Goal: Information Seeking & Learning: Learn about a topic

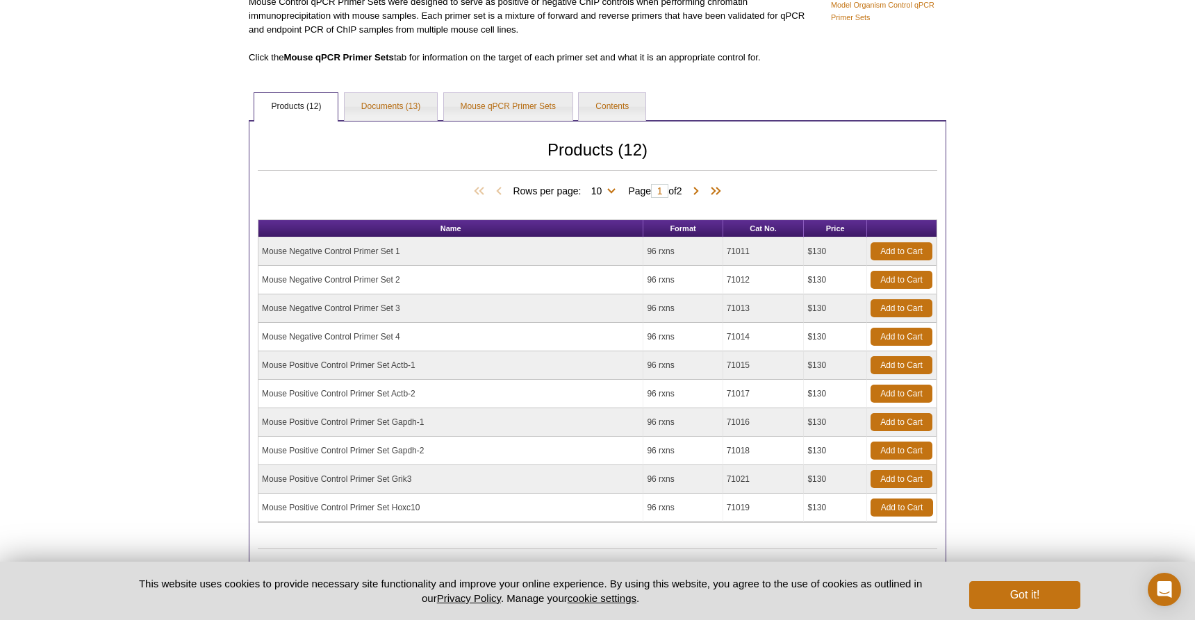
scroll to position [173, 0]
click at [399, 108] on link "Documents (13)" at bounding box center [391, 107] width 92 height 28
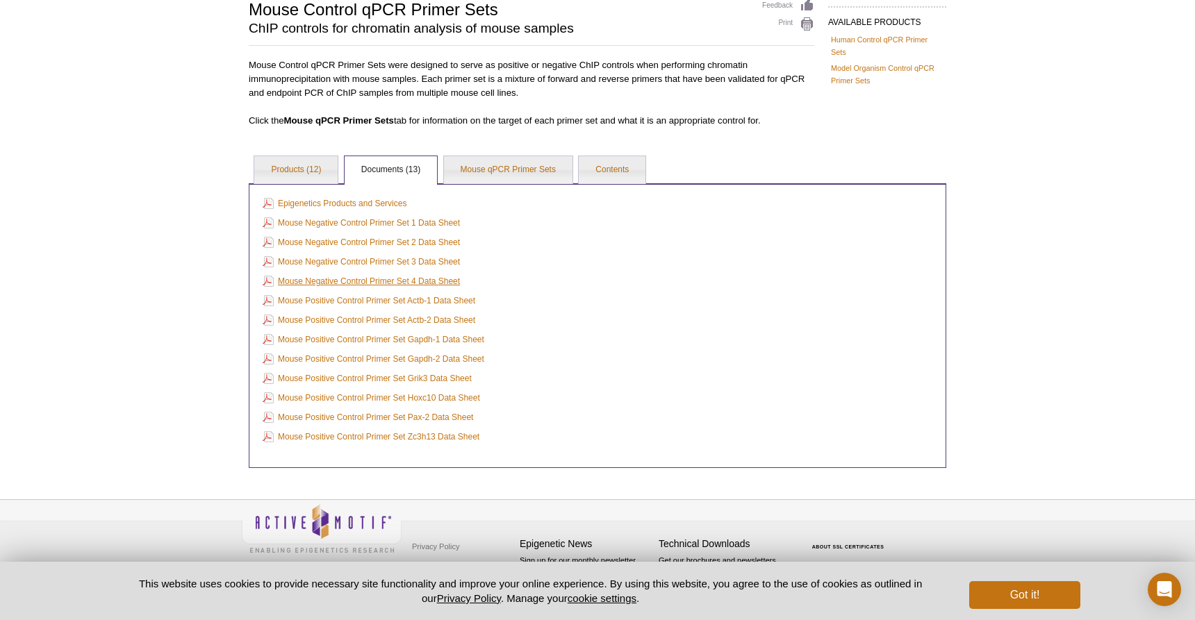
click at [422, 280] on link "Mouse Negative Control Primer Set 4 Data Sheet" at bounding box center [361, 281] width 197 height 15
click at [287, 168] on link "Products (12)" at bounding box center [295, 170] width 83 height 28
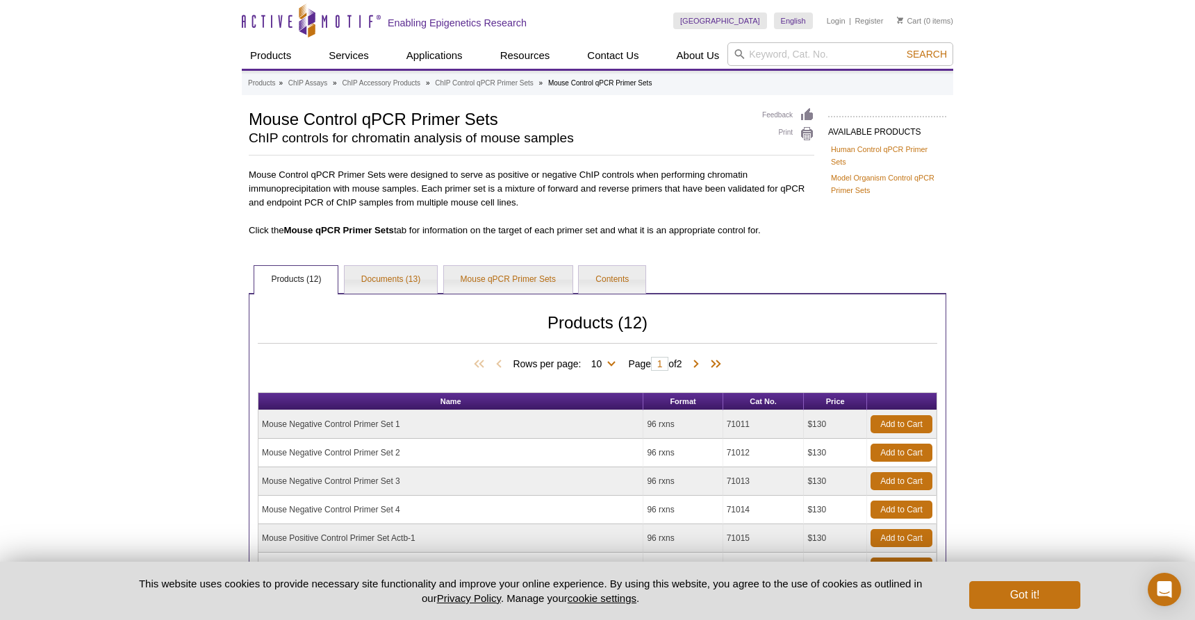
scroll to position [0, 0]
click at [775, 60] on input "search" at bounding box center [840, 54] width 226 height 24
type input "53008"
click at [927, 54] on button "Search" at bounding box center [926, 54] width 49 height 13
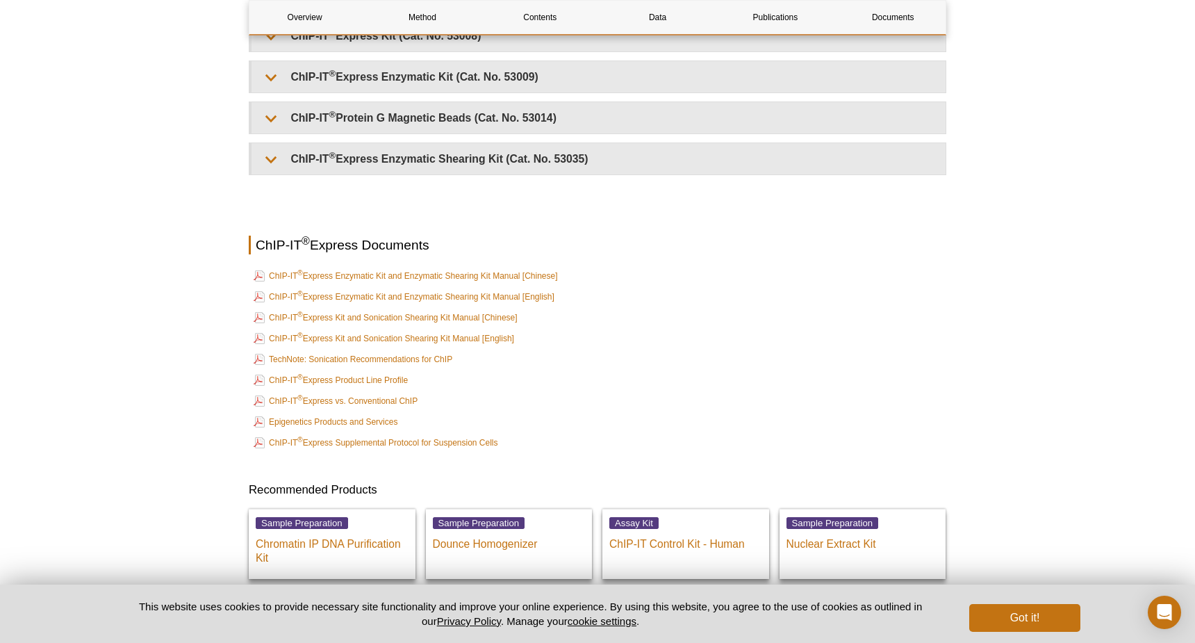
scroll to position [3518, 0]
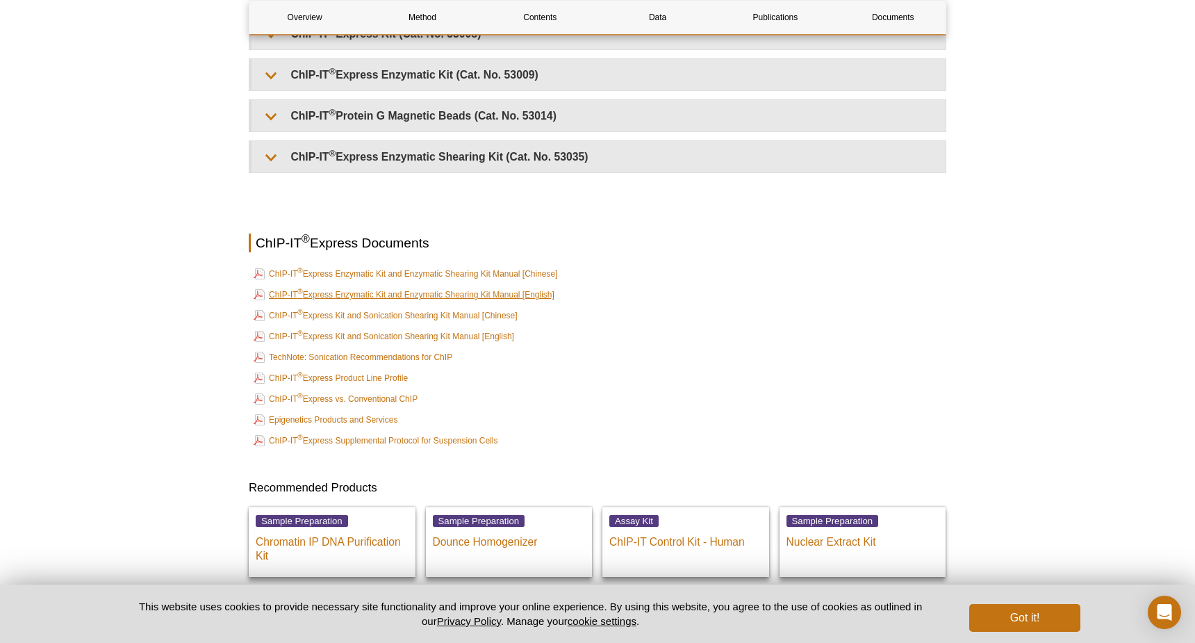
click at [411, 290] on link "ChIP-IT ® Express Enzymatic Kit and Enzymatic Shearing Kit Manual [English]" at bounding box center [404, 294] width 301 height 17
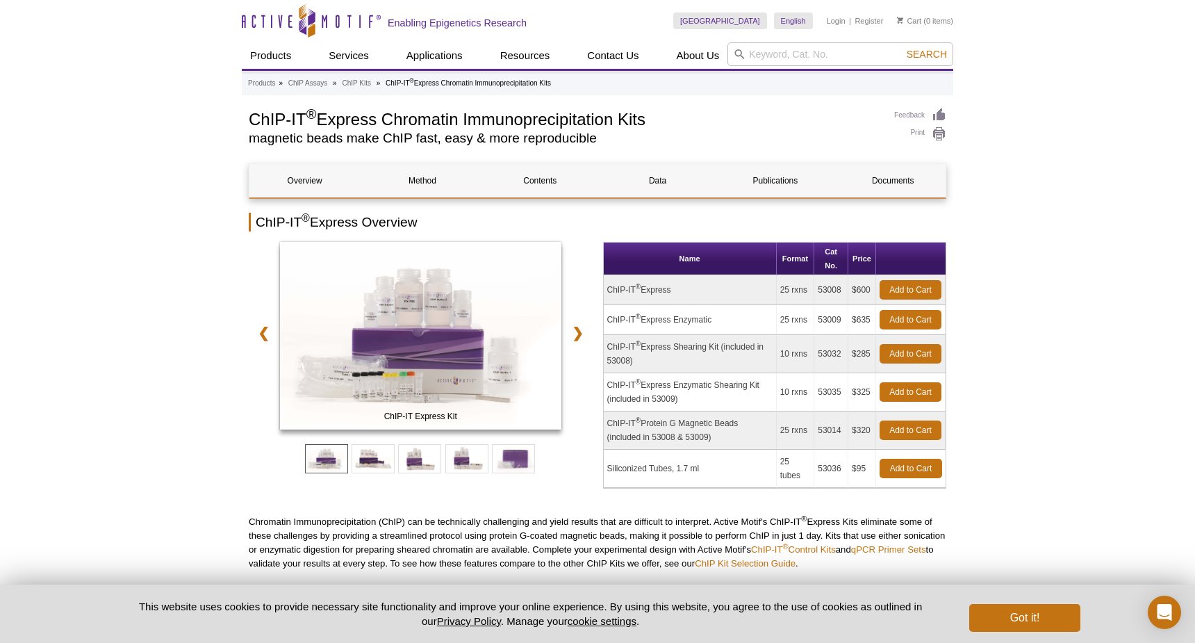
scroll to position [0, 0]
click at [761, 53] on input "search" at bounding box center [840, 54] width 226 height 24
paste input "58002"
type input "58002"
click at [927, 54] on button "Search" at bounding box center [926, 54] width 49 height 13
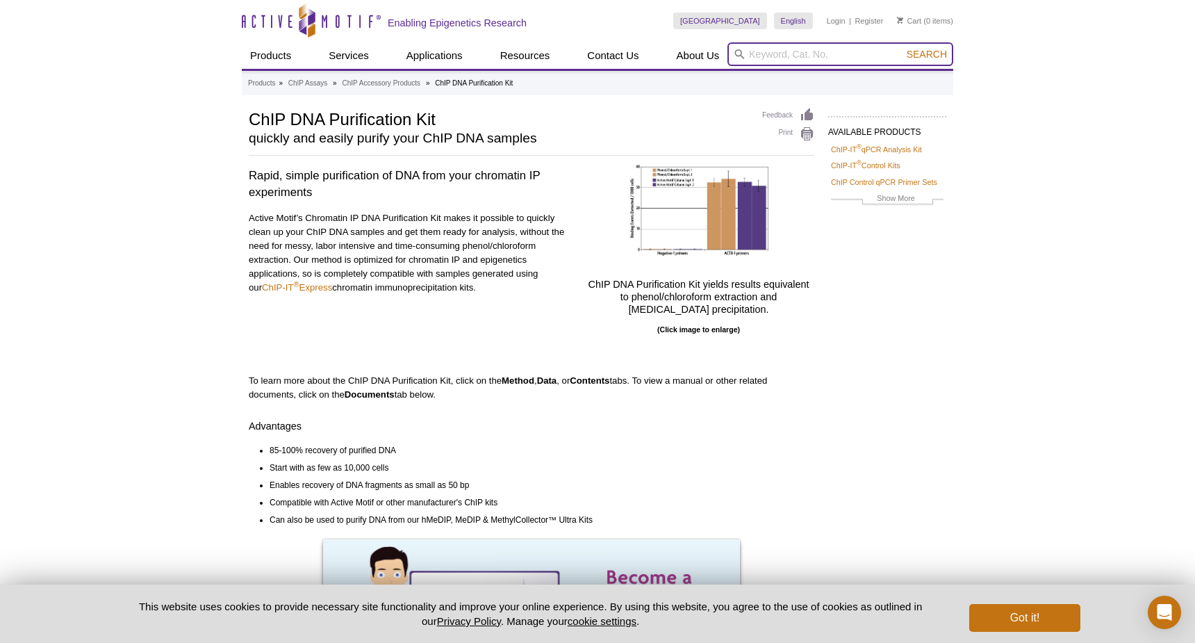
click at [772, 59] on input "search" at bounding box center [840, 54] width 226 height 24
paste input "39055"
type input "39055"
click at [927, 54] on button "Search" at bounding box center [926, 54] width 49 height 13
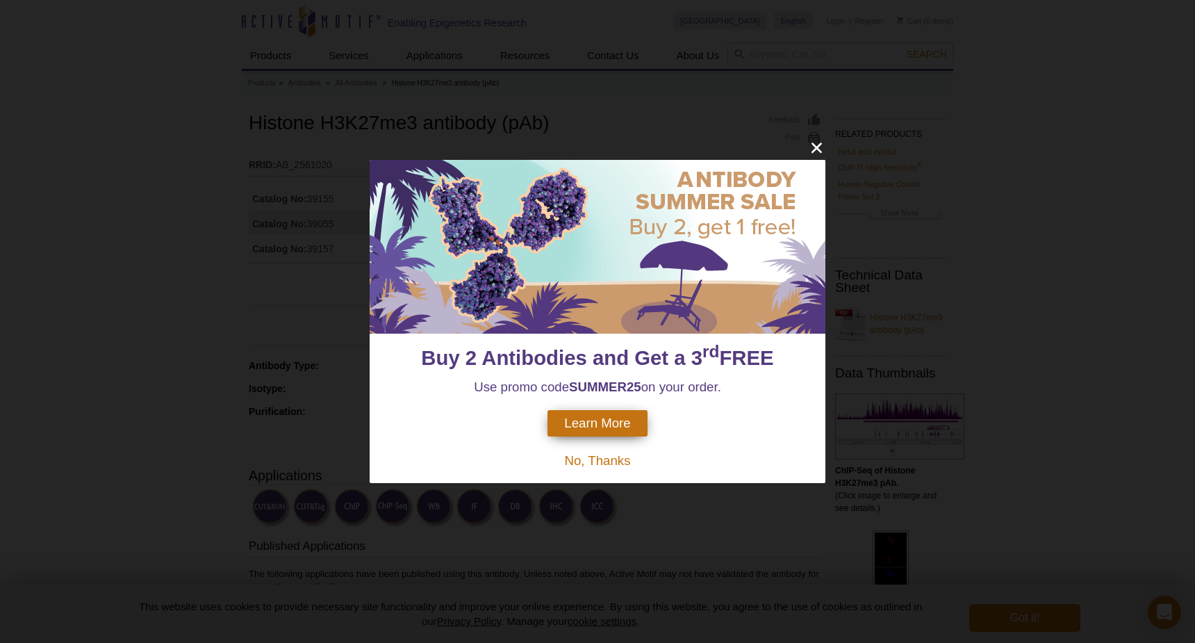
click at [819, 148] on icon "close" at bounding box center [816, 147] width 17 height 17
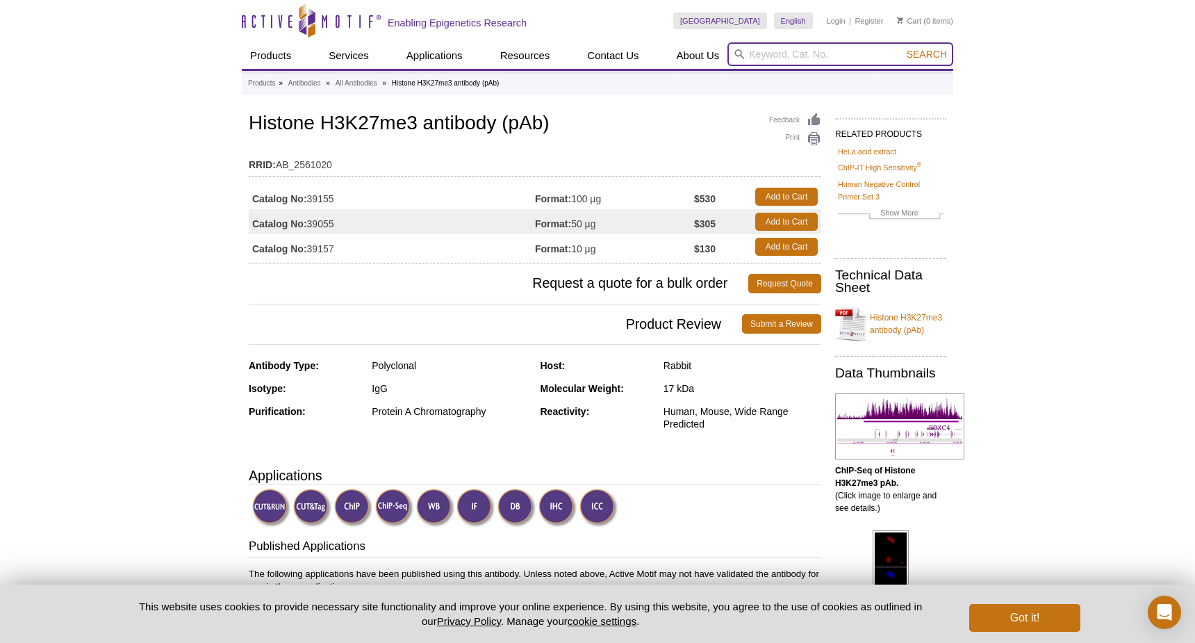
click at [760, 58] on input "search" at bounding box center [840, 54] width 226 height 24
paste input "53027"
type input "53027"
click at [927, 54] on button "Search" at bounding box center [926, 54] width 49 height 13
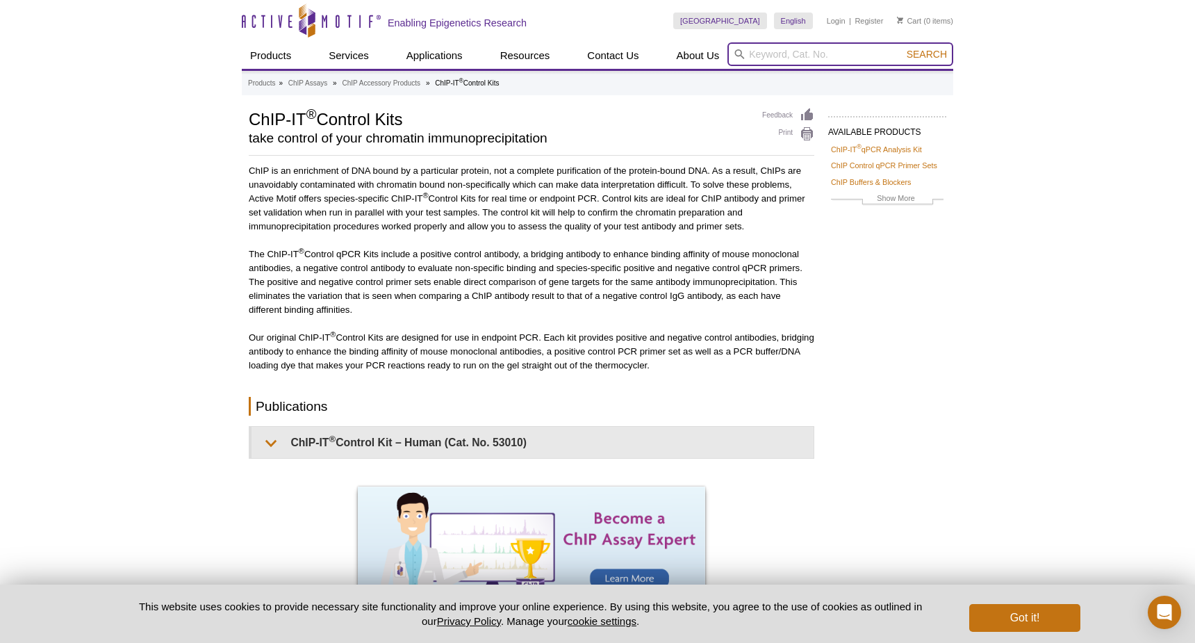
click at [784, 53] on input "search" at bounding box center [840, 54] width 226 height 24
paste input "56210"
type input "56210"
click at [927, 54] on button "Search" at bounding box center [926, 54] width 49 height 13
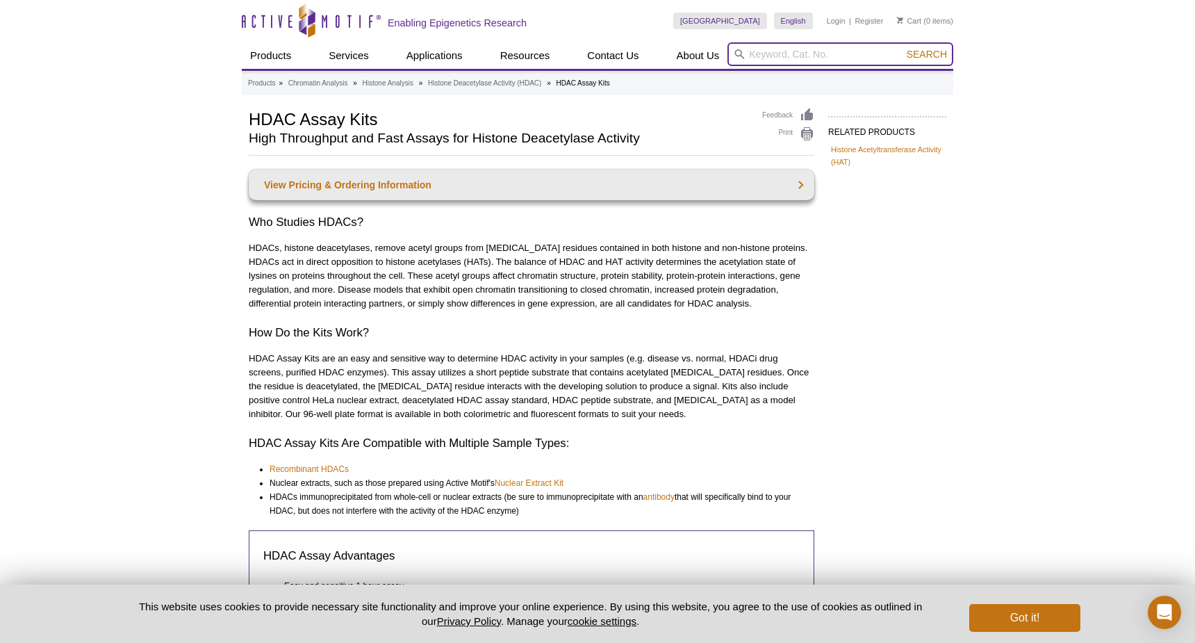
click at [769, 55] on input "search" at bounding box center [840, 54] width 226 height 24
paste input "36007"
type input "36007"
click at [927, 54] on button "Search" at bounding box center [926, 54] width 49 height 13
click at [1032, 503] on div "Active Motif Logo Enabling Epigenetics Research 0 Search Skip to content Active…" at bounding box center [597, 554] width 1195 height 1109
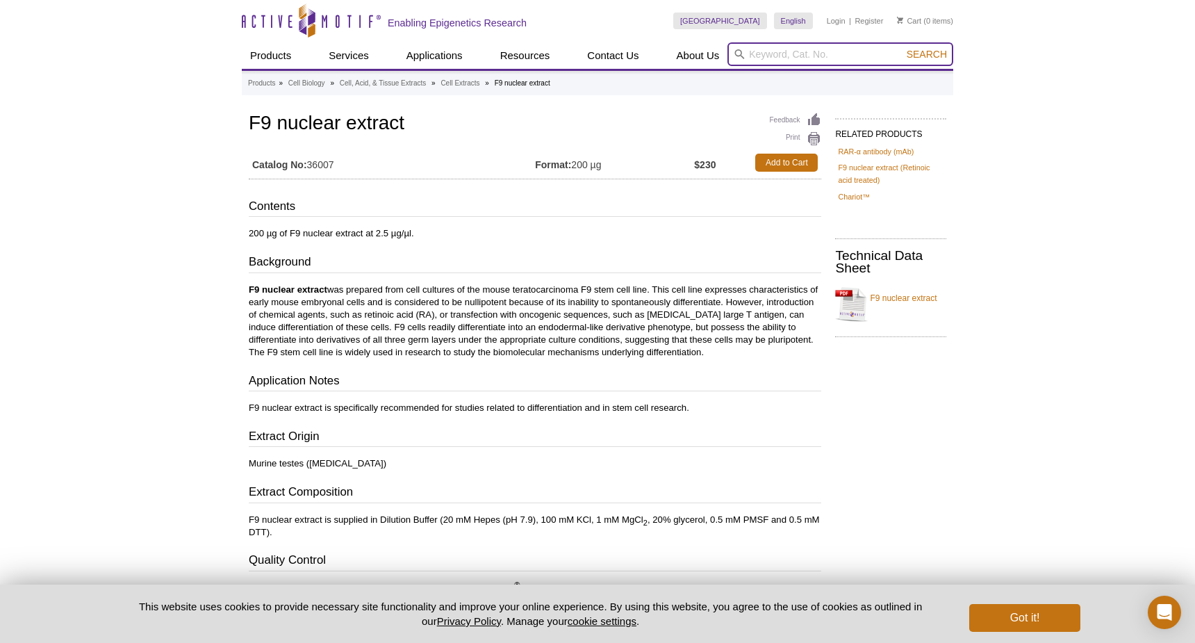
click at [767, 51] on input "search" at bounding box center [840, 54] width 226 height 24
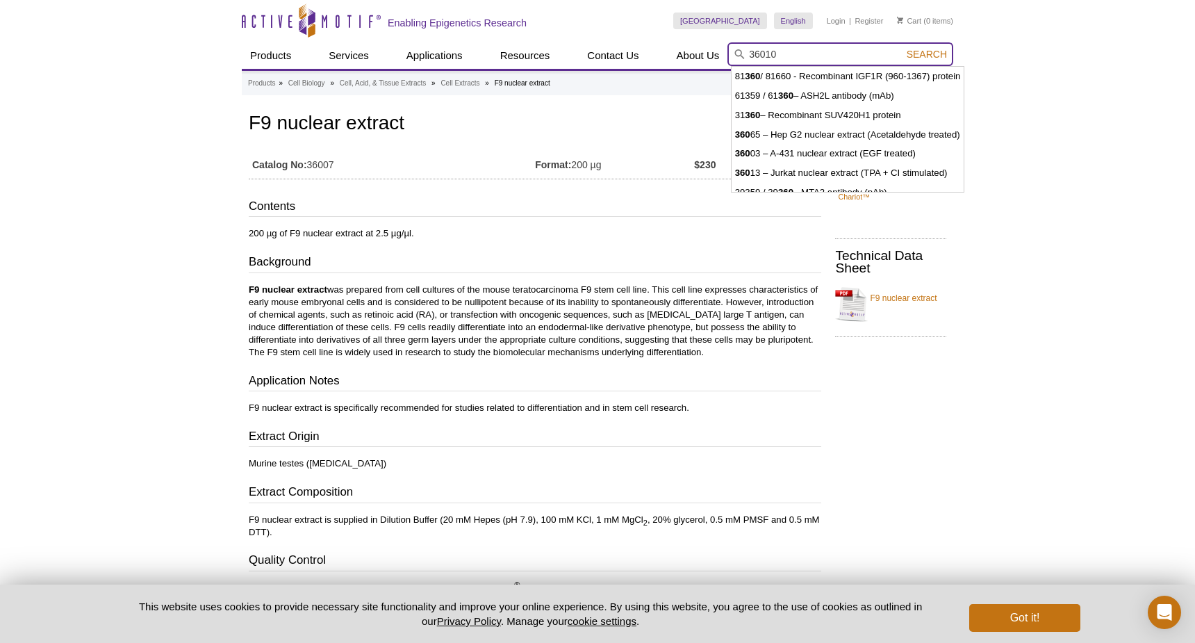
type input "36010"
click at [927, 54] on button "Search" at bounding box center [926, 54] width 49 height 13
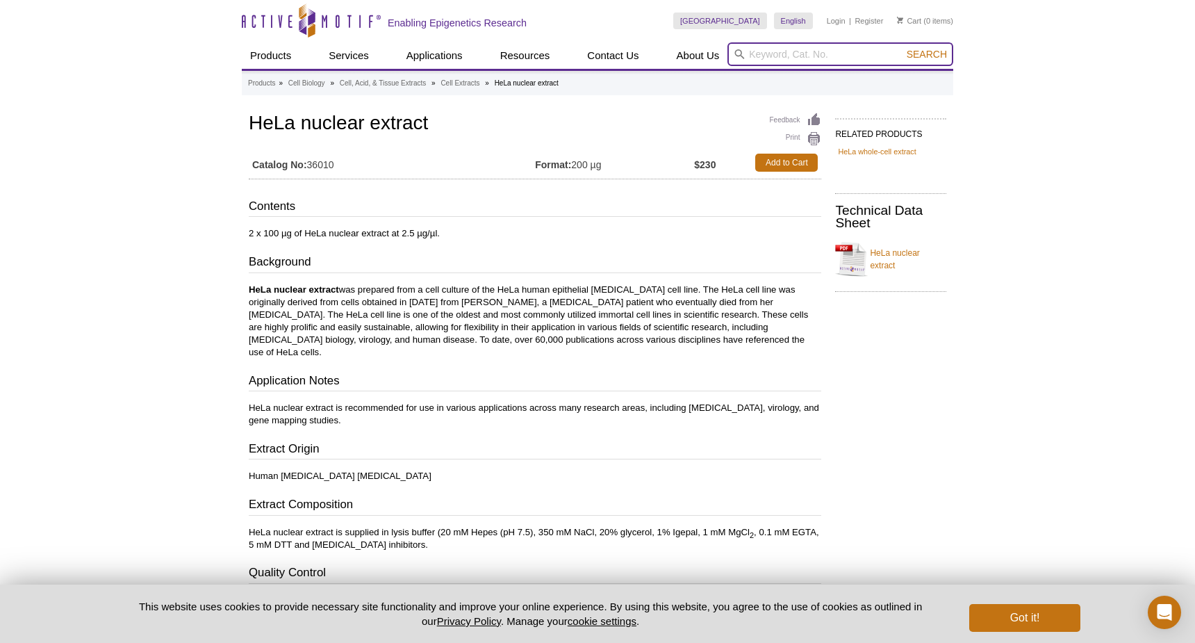
click at [759, 56] on input "search" at bounding box center [840, 54] width 226 height 24
paste input "55008"
type input "55008"
click at [927, 54] on button "Search" at bounding box center [926, 54] width 49 height 13
click at [797, 85] on div "55008 – Methylated DNA Standard Kit" at bounding box center [811, 76] width 160 height 21
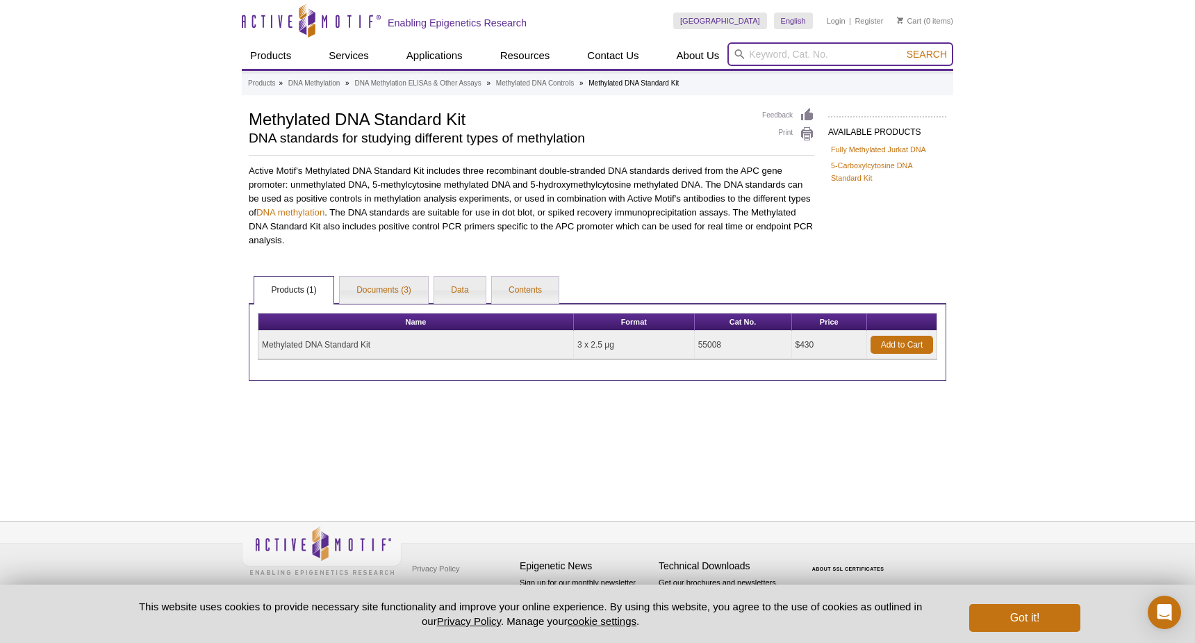
click at [771, 52] on input "search" at bounding box center [840, 54] width 226 height 24
paste input "55026"
type input "55026"
click at [927, 54] on button "Search" at bounding box center [926, 54] width 49 height 13
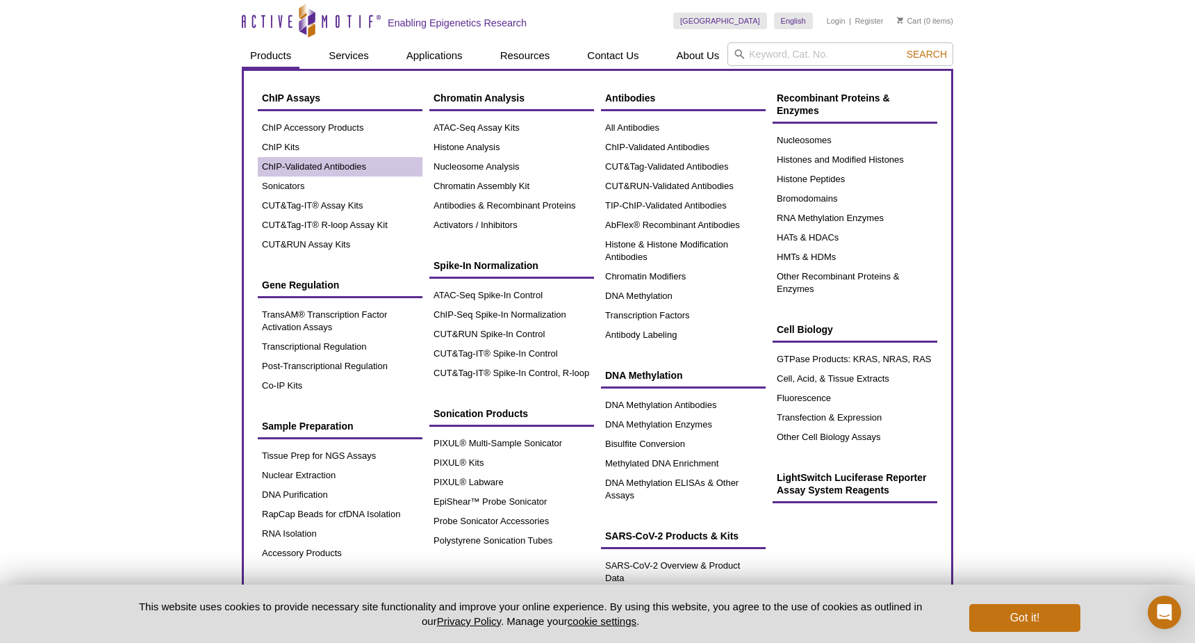
click at [310, 167] on link "ChIP-Validated Antibodies" at bounding box center [340, 166] width 165 height 19
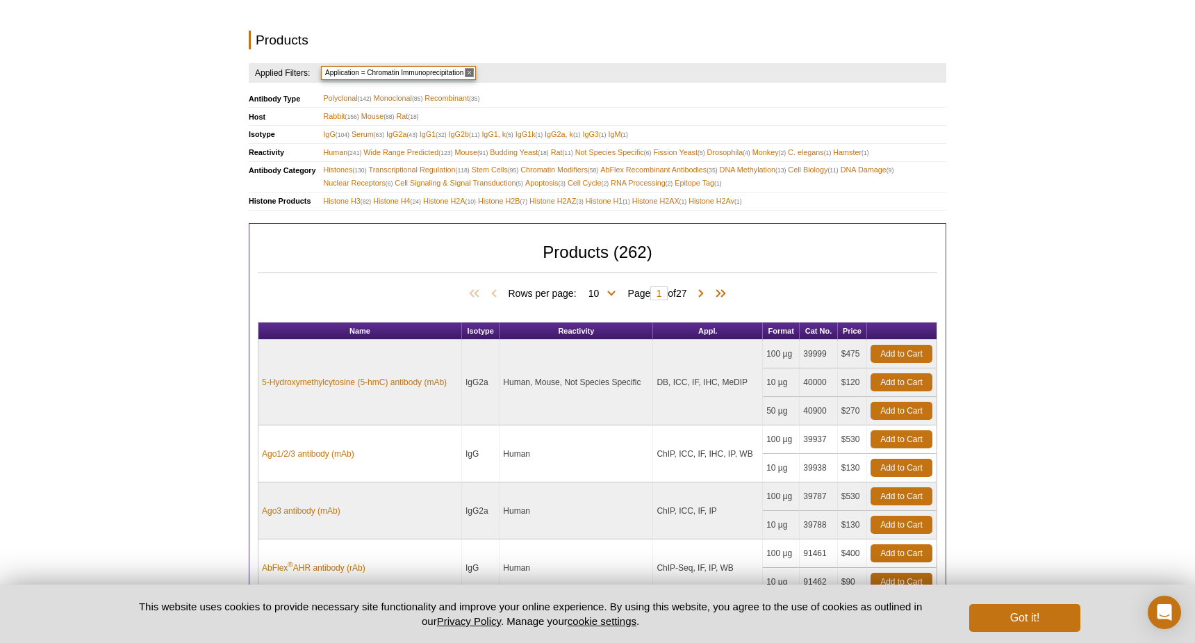
scroll to position [518, 0]
click at [468, 145] on span "Mouse (91)" at bounding box center [471, 151] width 33 height 13
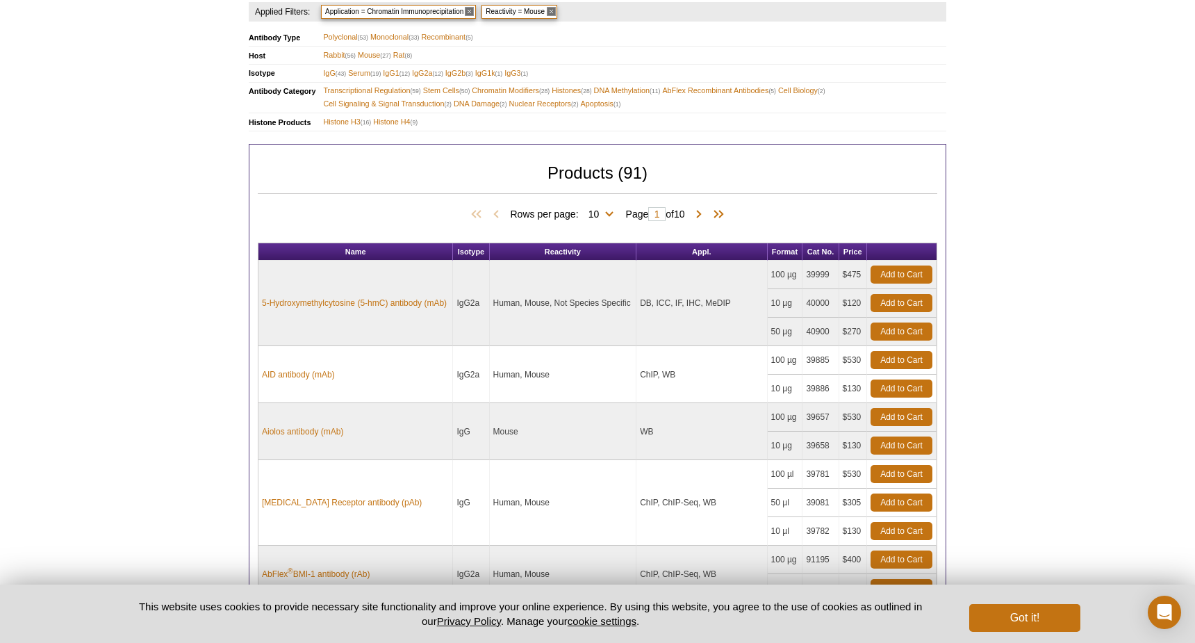
scroll to position [579, 0]
click at [349, 115] on span "Histone H3 (16)" at bounding box center [347, 121] width 48 height 13
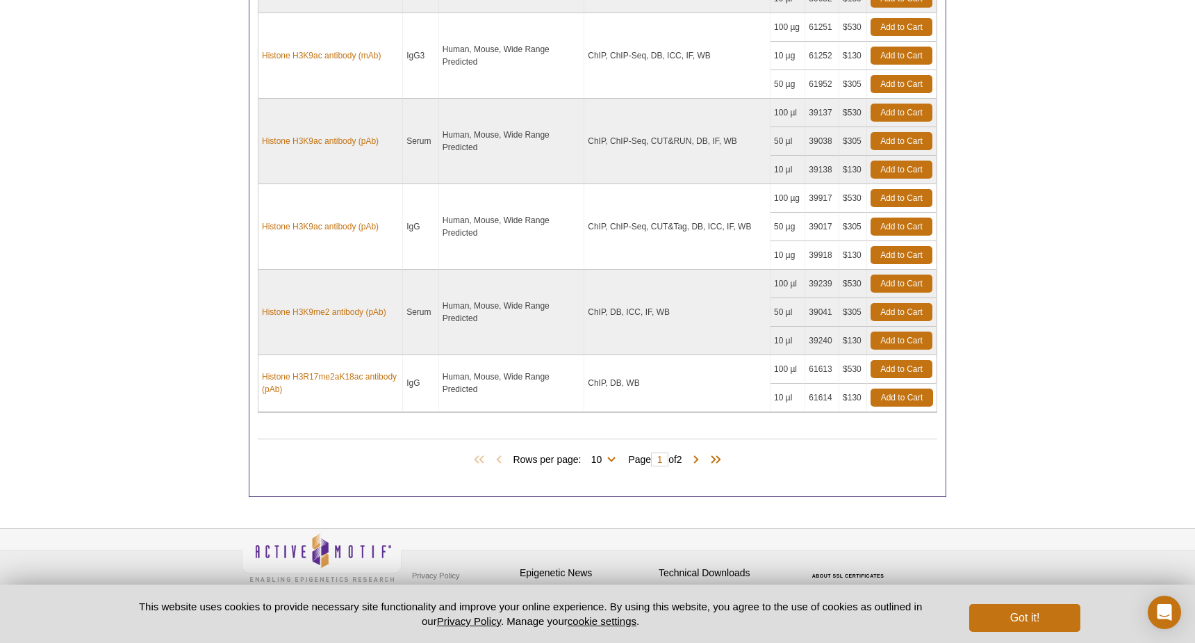
scroll to position [1149, 0]
click at [700, 454] on span at bounding box center [696, 461] width 14 height 14
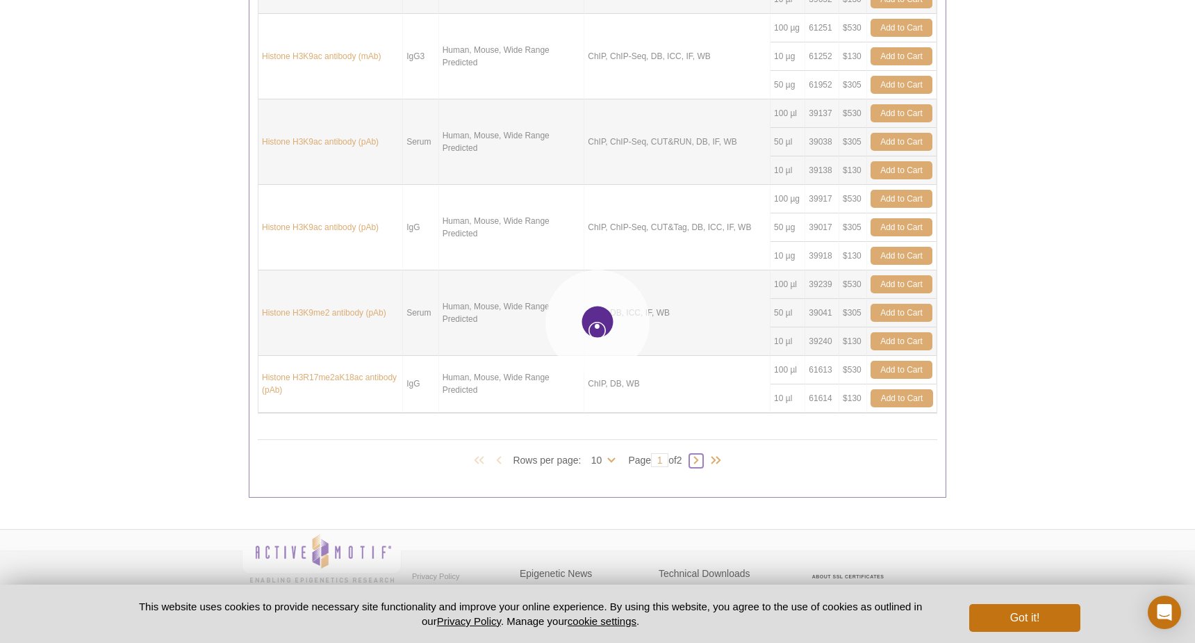
type input "2"
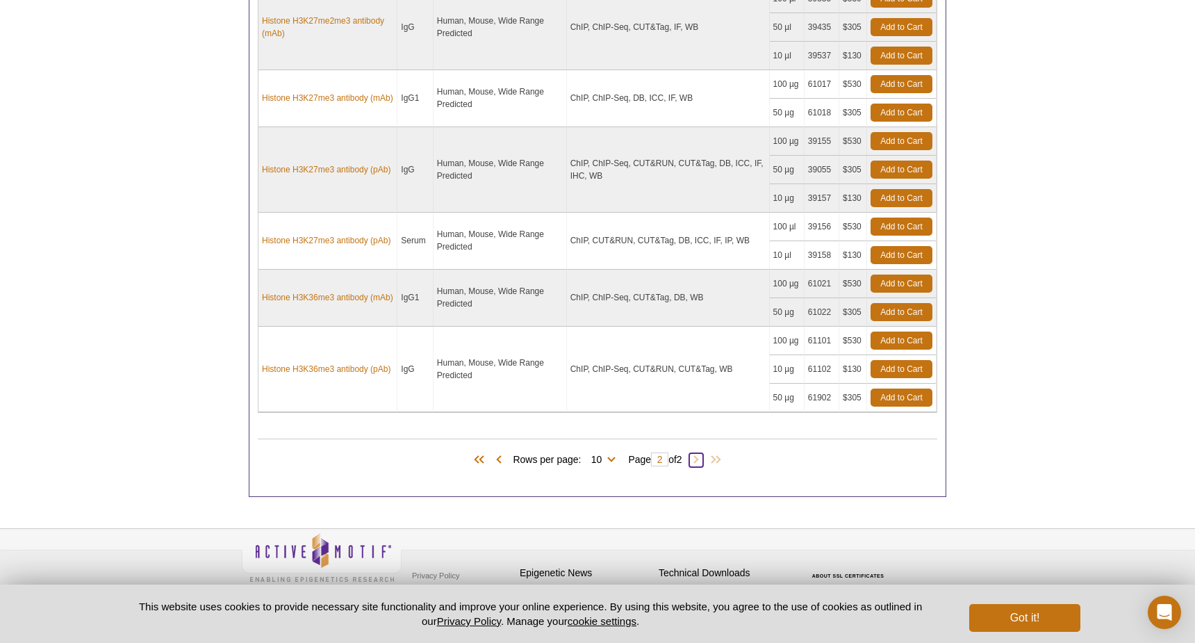
scroll to position [836, 0]
click at [495, 454] on span at bounding box center [499, 461] width 14 height 14
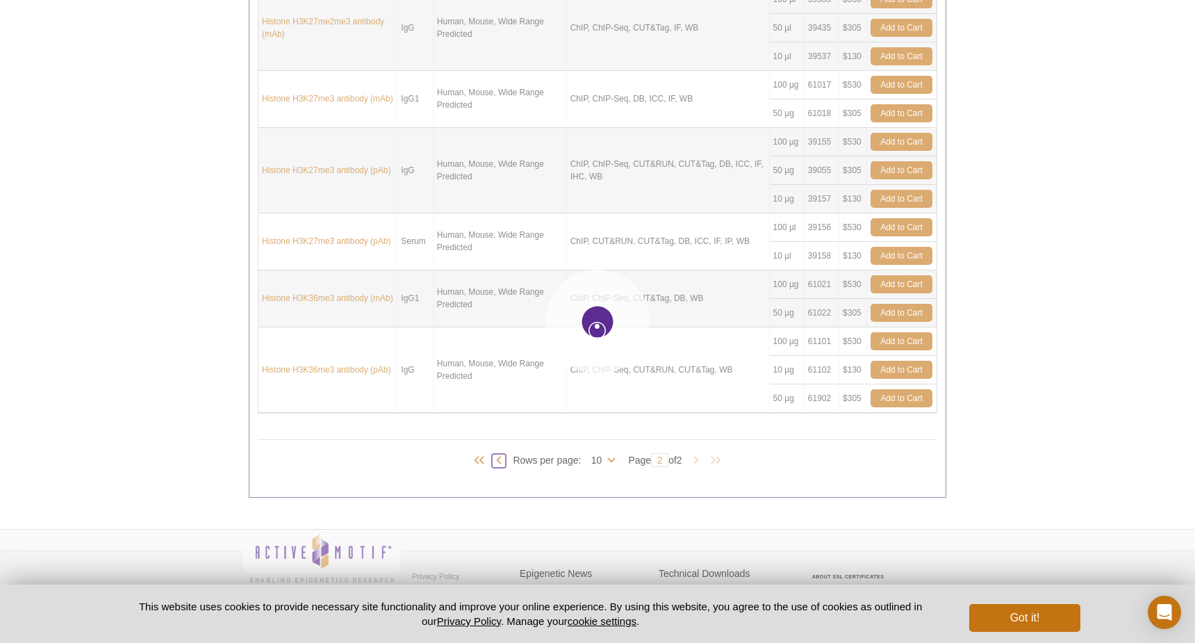
type input "1"
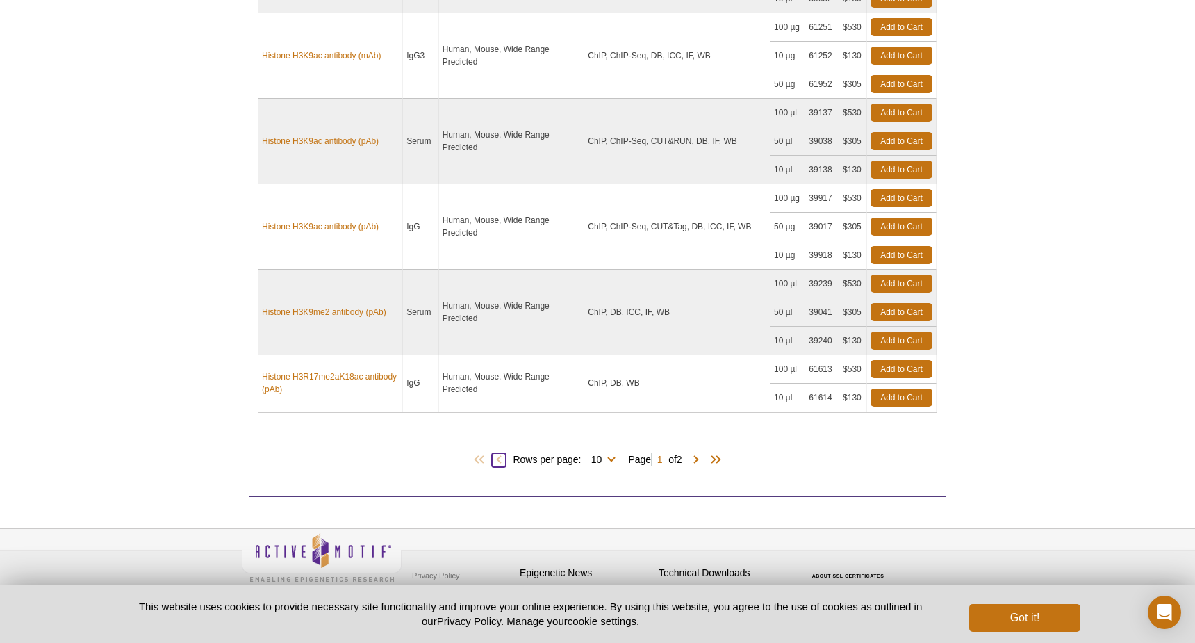
scroll to position [1149, 0]
click at [700, 454] on span at bounding box center [696, 461] width 14 height 14
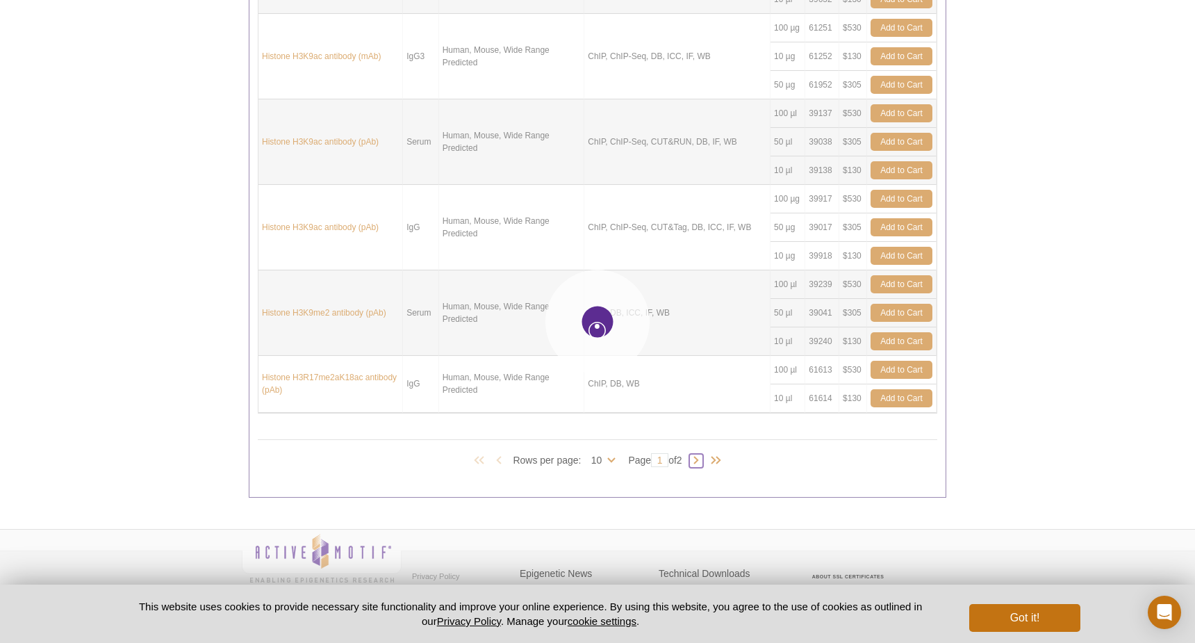
type input "2"
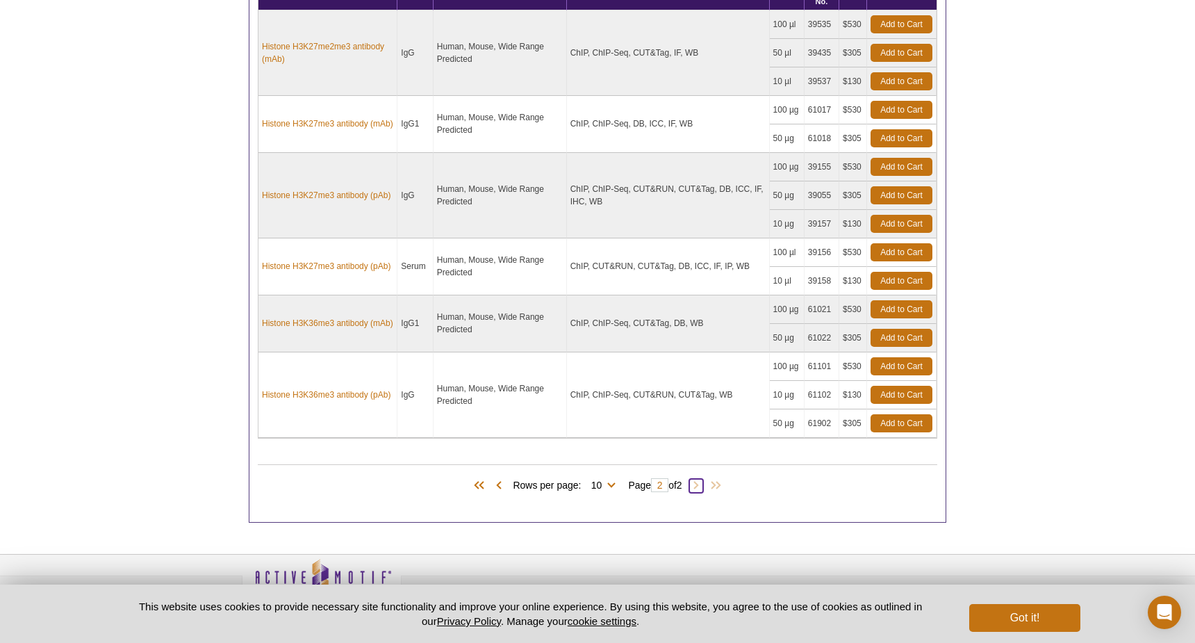
scroll to position [811, 0]
click at [353, 317] on link "Histone H3K36me3 antibody (mAb)" at bounding box center [327, 323] width 131 height 13
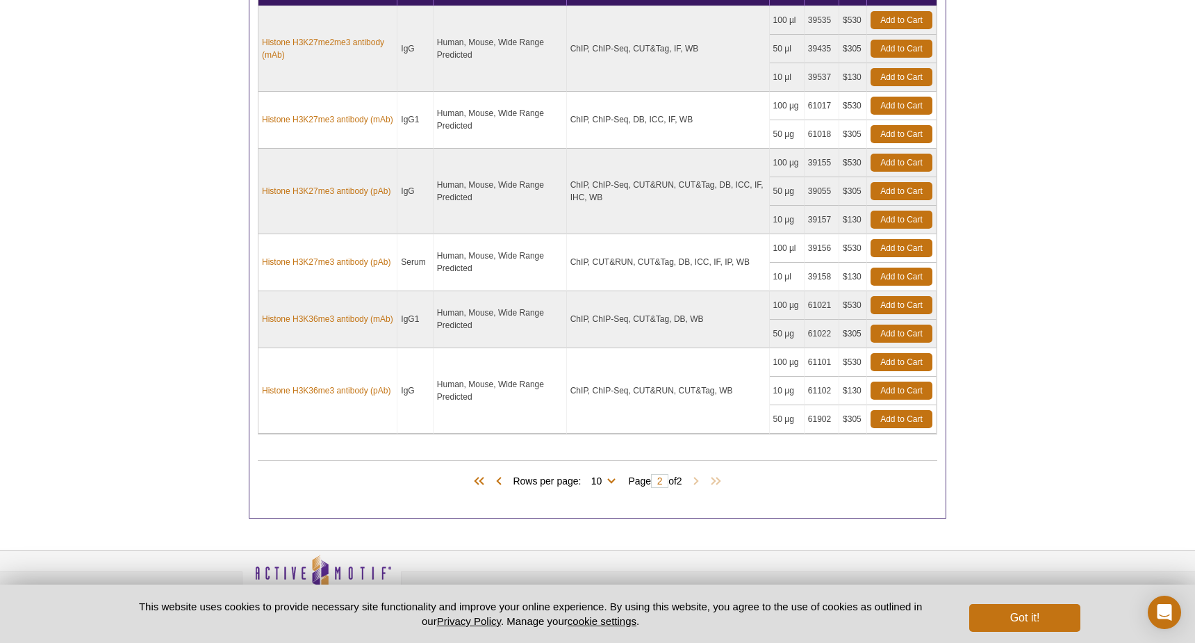
scroll to position [824, 0]
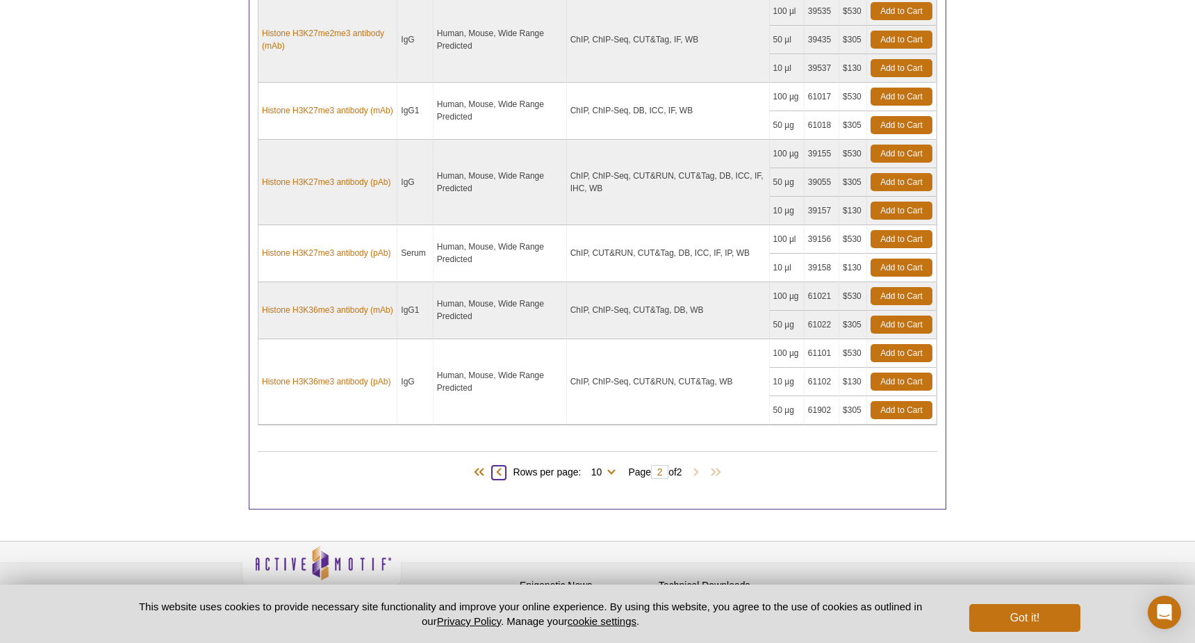
click at [495, 465] on span at bounding box center [499, 472] width 14 height 14
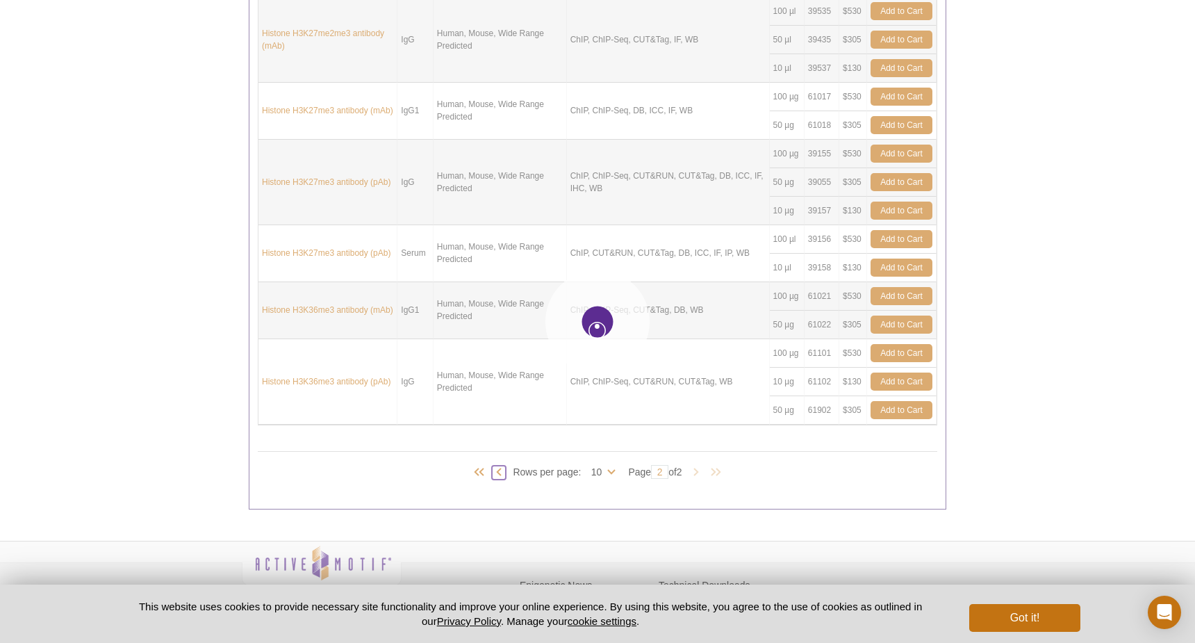
type input "1"
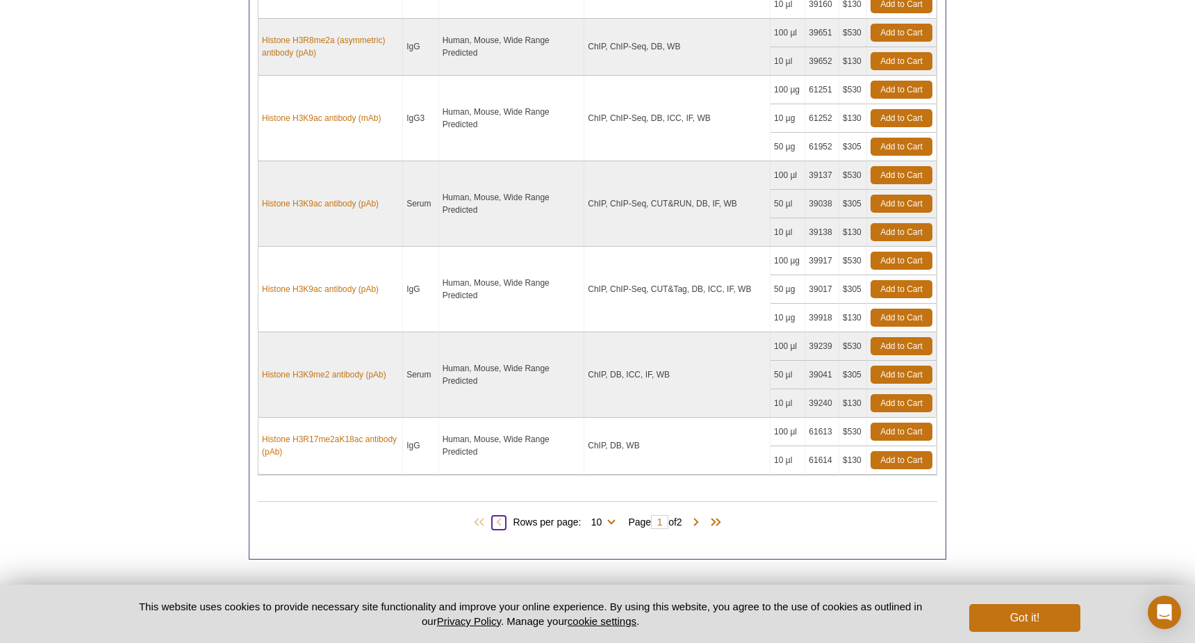
scroll to position [1088, 0]
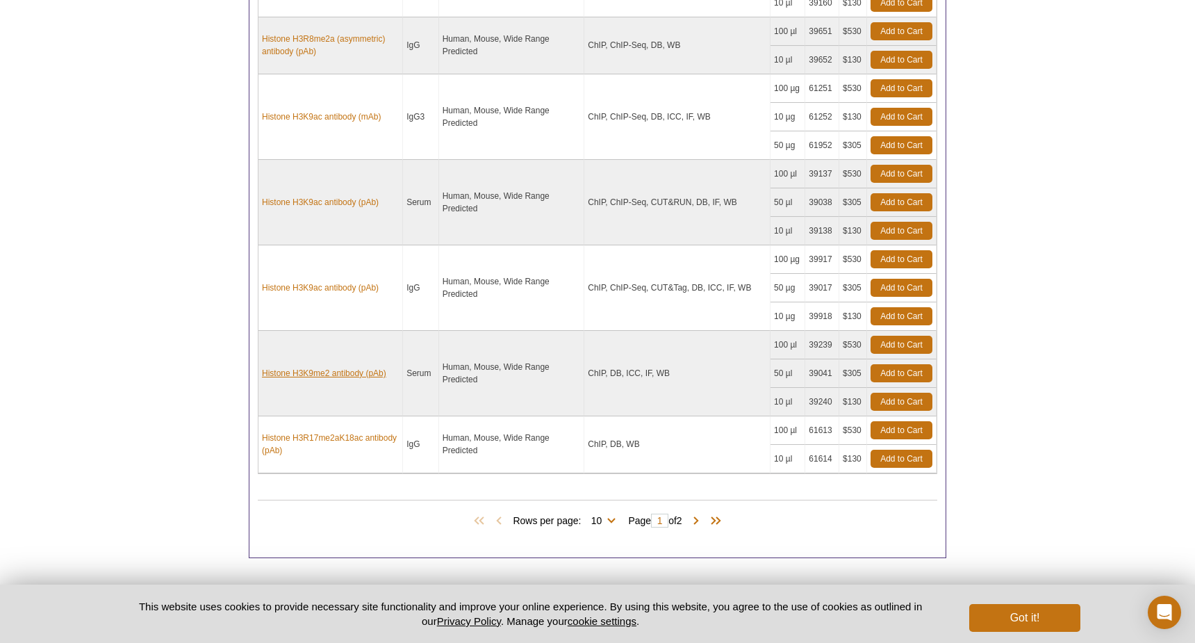
click at [340, 367] on link "Histone H3K9me2 antibody (pAb)" at bounding box center [324, 373] width 124 height 13
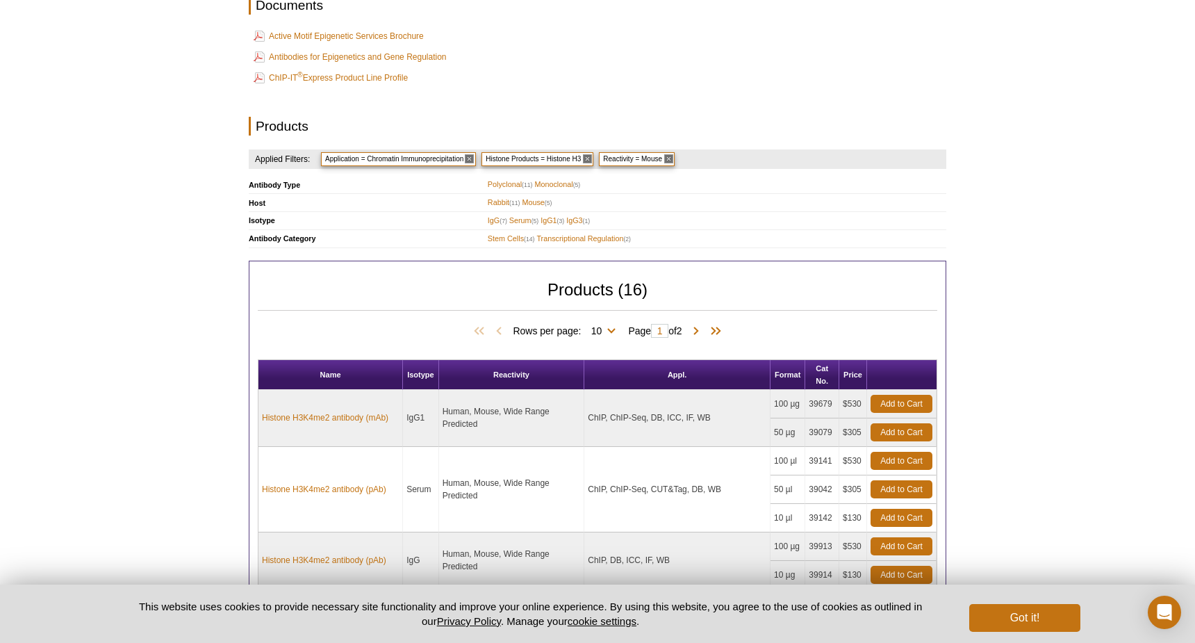
scroll to position [429, 0]
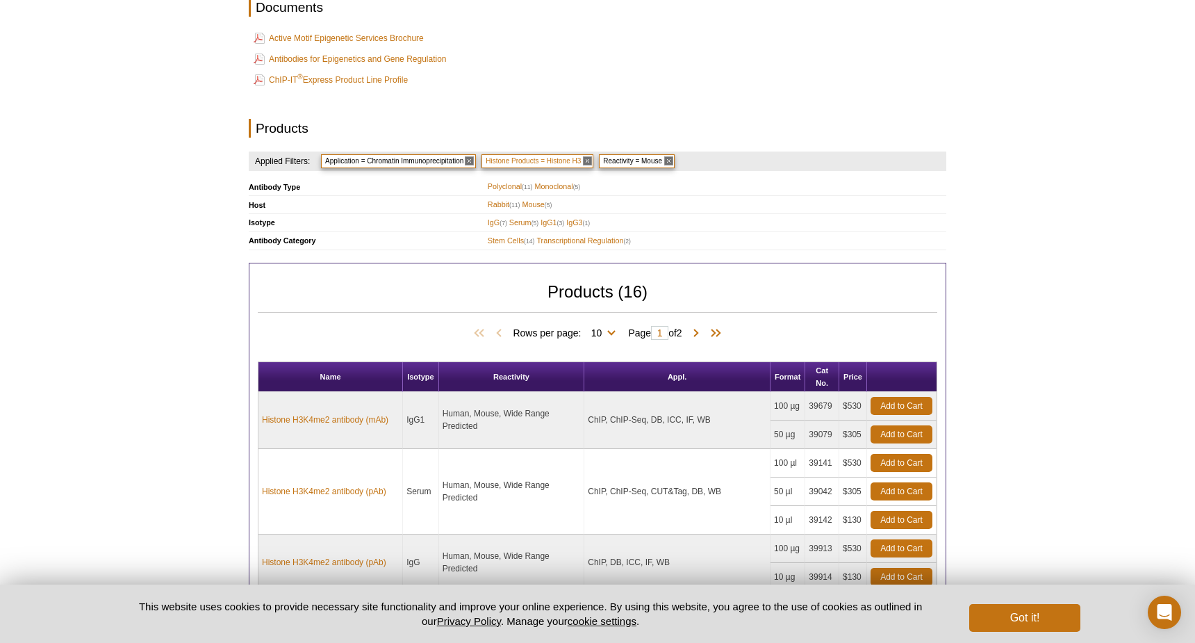
click at [481, 154] on span "Histone Products = Histone H3" at bounding box center [537, 161] width 112 height 14
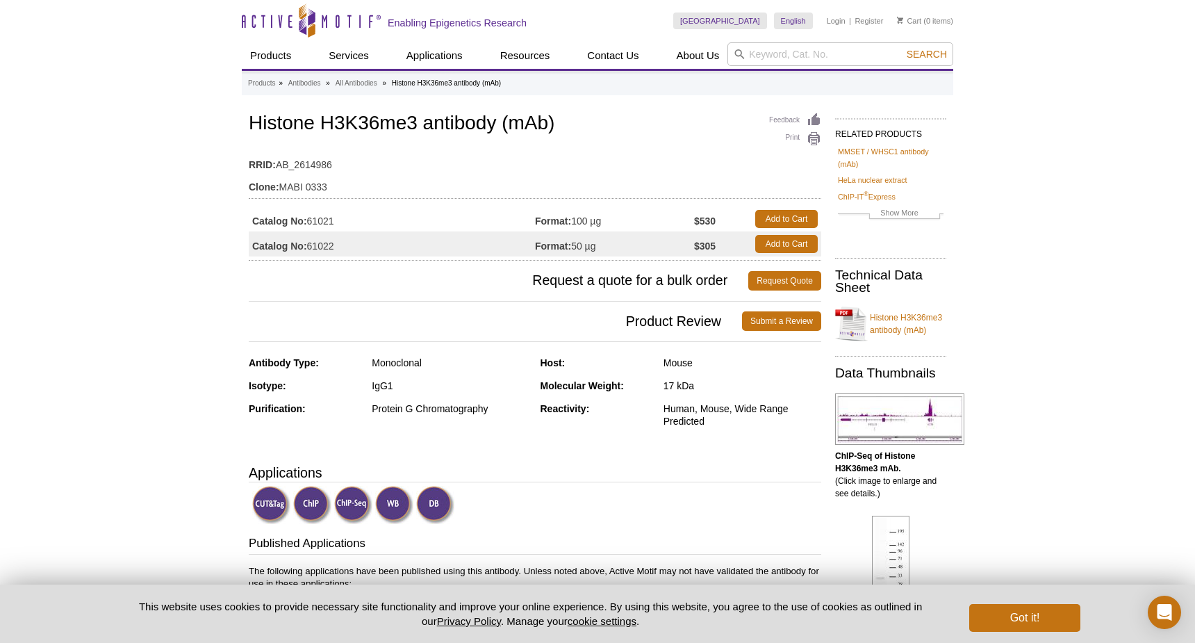
click at [891, 321] on link "Histone H3K36me3 antibody (mAb)" at bounding box center [890, 324] width 111 height 42
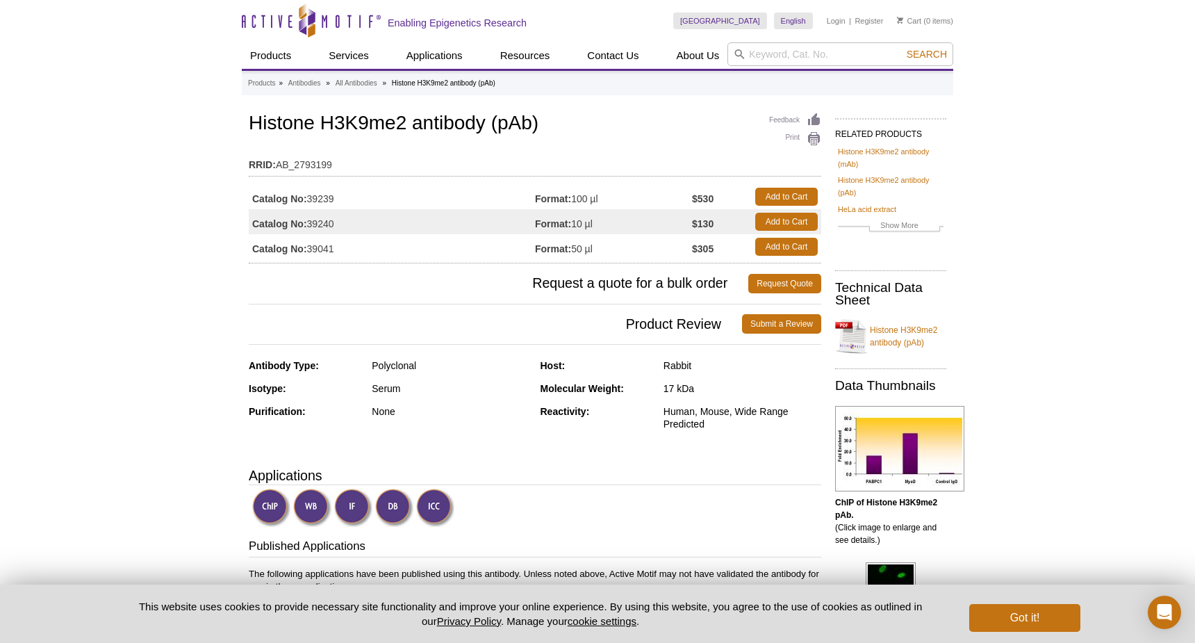
click at [886, 329] on link "Histone H3K9me2 antibody (pAb)" at bounding box center [890, 336] width 111 height 42
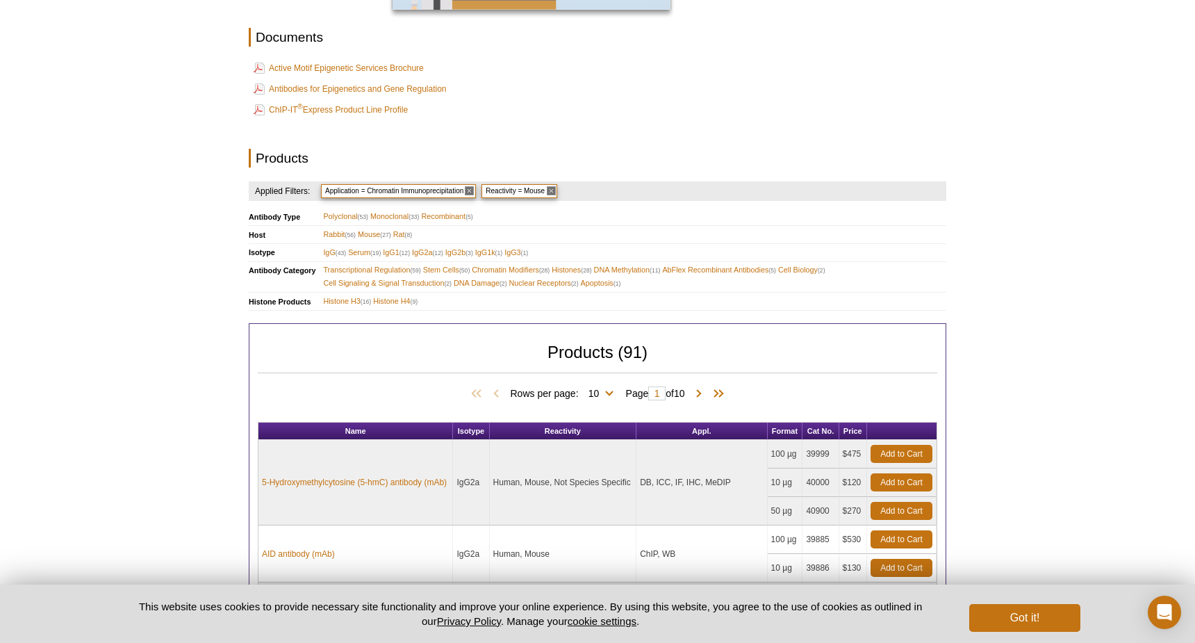
scroll to position [400, 0]
click at [395, 294] on span "Histone H4 (9)" at bounding box center [395, 300] width 44 height 13
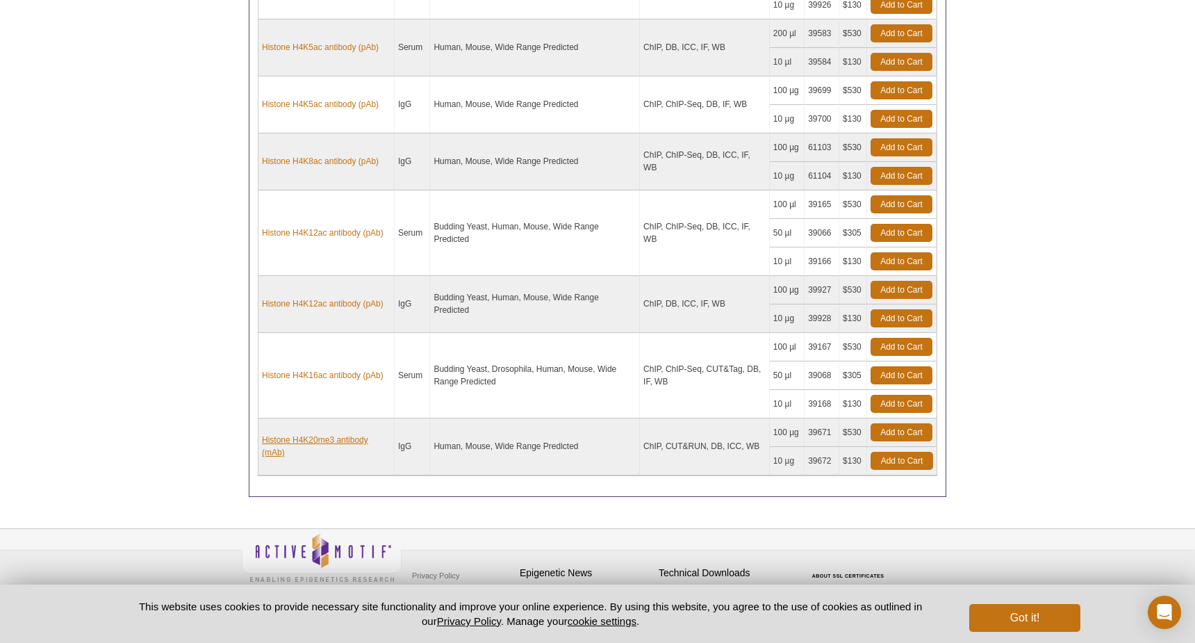
scroll to position [864, 0]
click at [340, 434] on link "Histone H4K20me3 antibody (mAb)" at bounding box center [326, 446] width 129 height 25
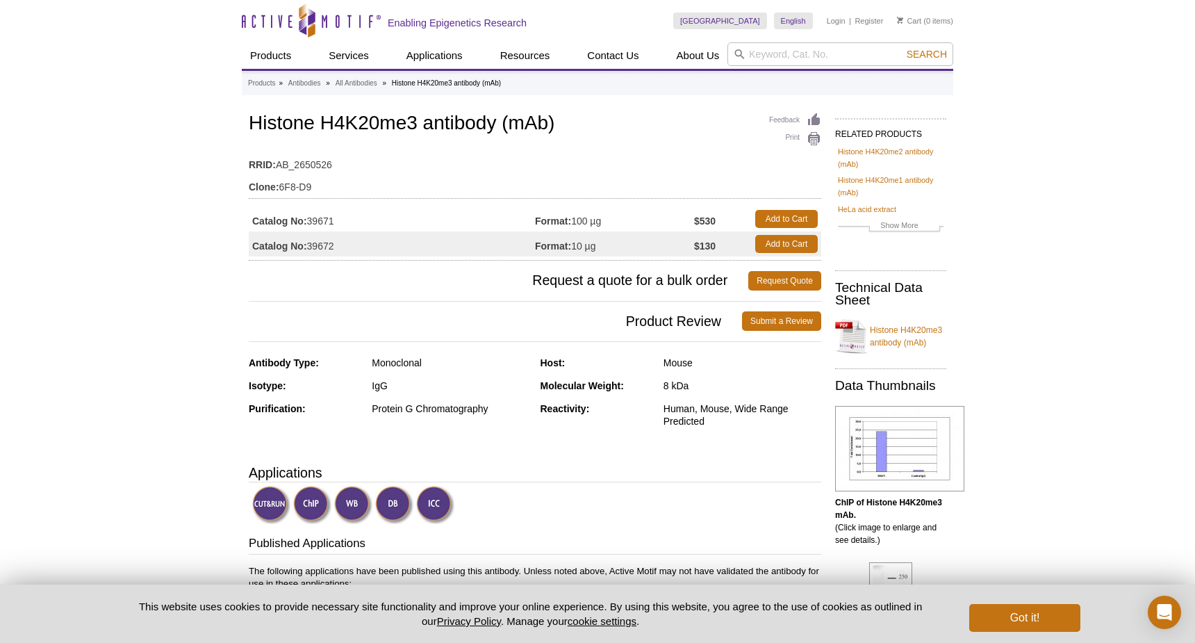
click at [888, 336] on link "Histone H4K20me3 antibody (mAb)" at bounding box center [890, 336] width 111 height 42
click at [775, 59] on input "search" at bounding box center [840, 54] width 226 height 24
type input "53008"
click at [927, 54] on button "Search" at bounding box center [926, 54] width 49 height 13
